Goal: Information Seeking & Learning: Understand process/instructions

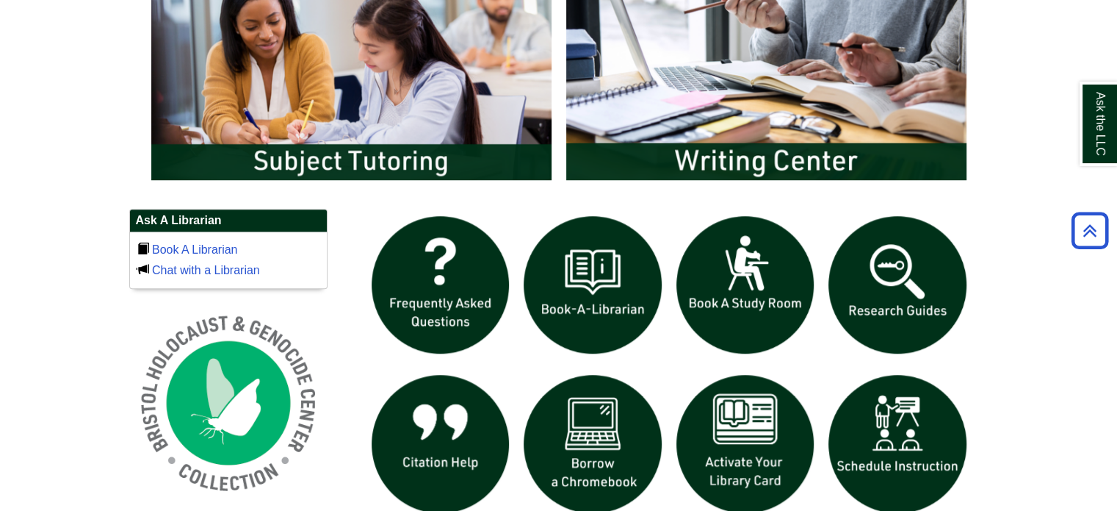
scroll to position [842, 0]
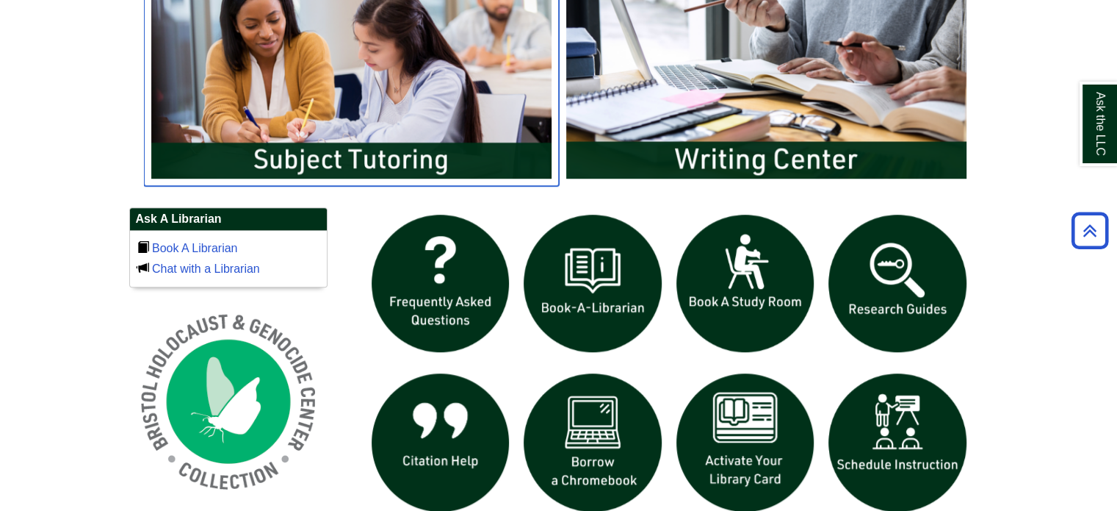
click at [429, 79] on img "slideshow" at bounding box center [351, 74] width 415 height 223
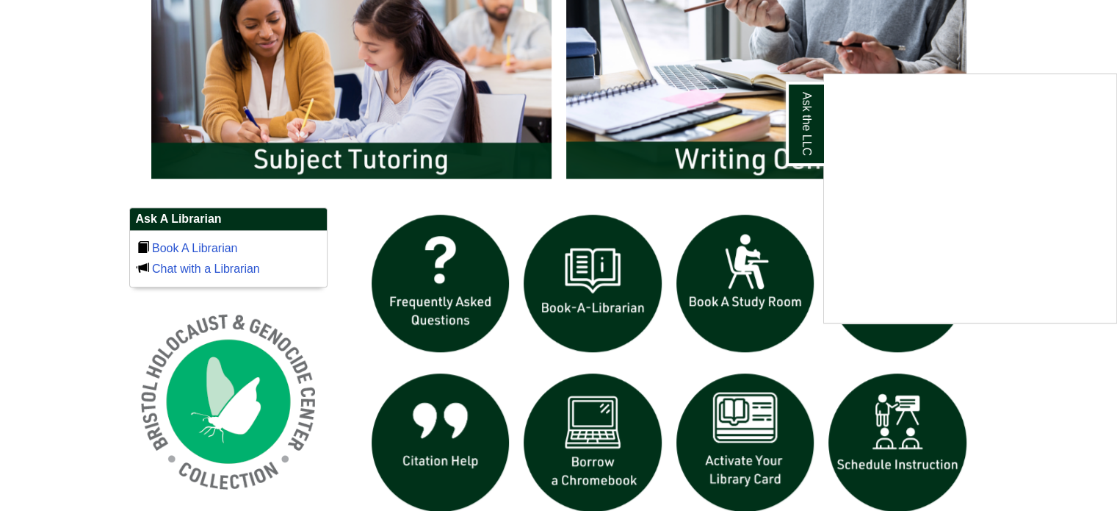
click at [500, 79] on div "Ask the LLC" at bounding box center [558, 255] width 1117 height 511
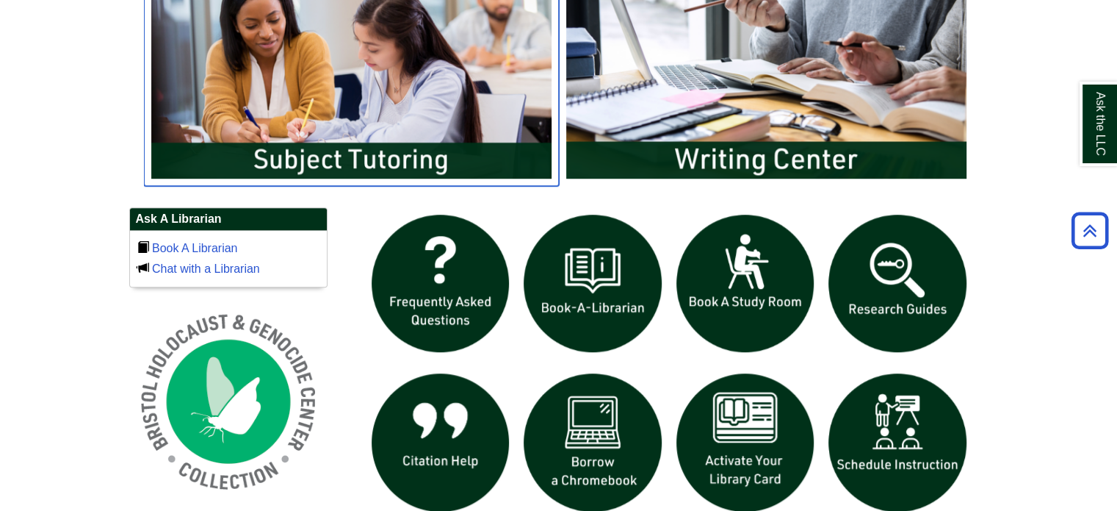
click at [464, 145] on img "slideshow" at bounding box center [351, 74] width 415 height 223
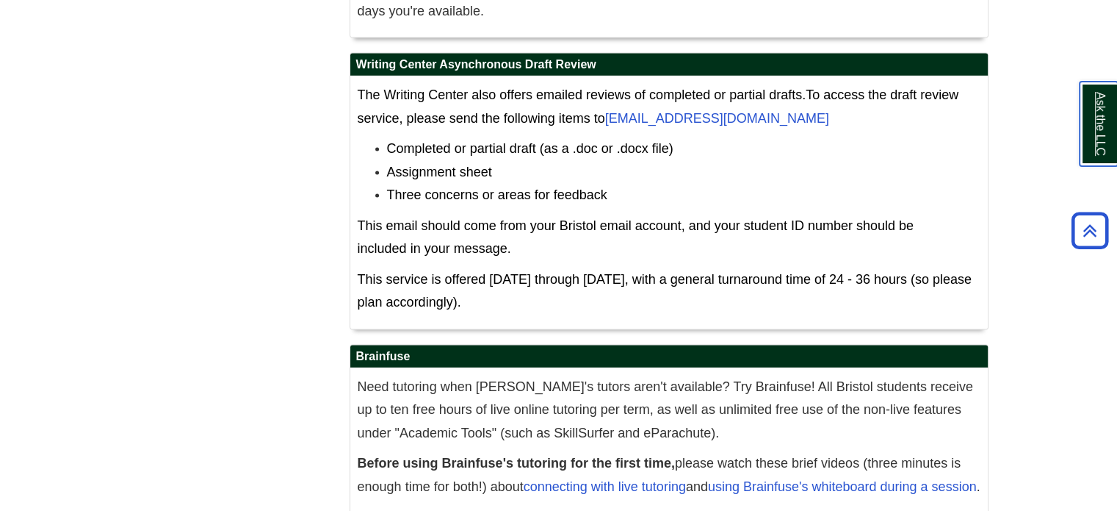
scroll to position [8428, 0]
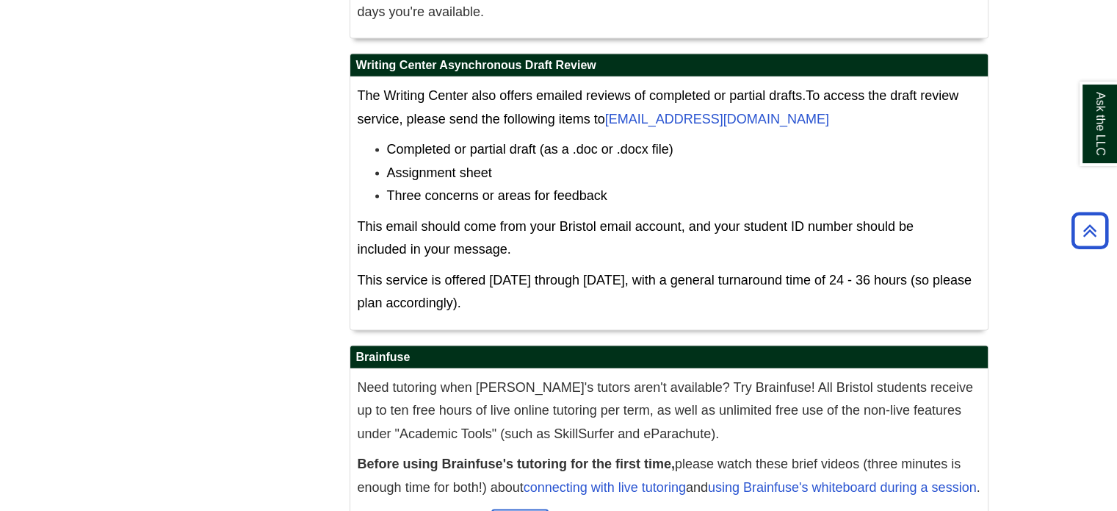
click at [525, 510] on link "click here" at bounding box center [520, 517] width 56 height 15
click at [781, 480] on link "using Brainfuse's whiteboard during a session" at bounding box center [842, 487] width 269 height 15
